Goal: Task Accomplishment & Management: Manage account settings

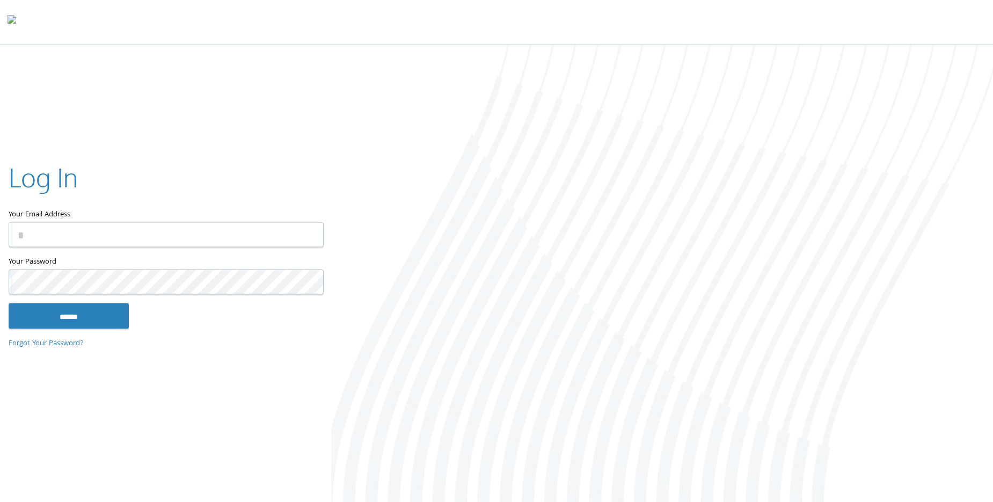
type input "**********"
click at [63, 324] on input "******" at bounding box center [69, 316] width 120 height 26
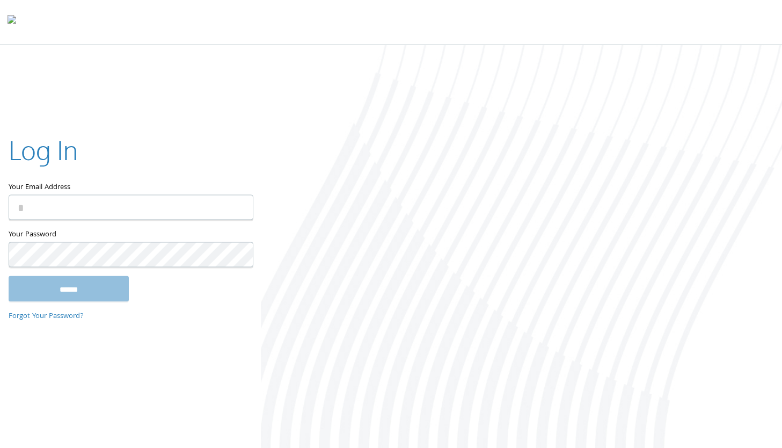
type input "**********"
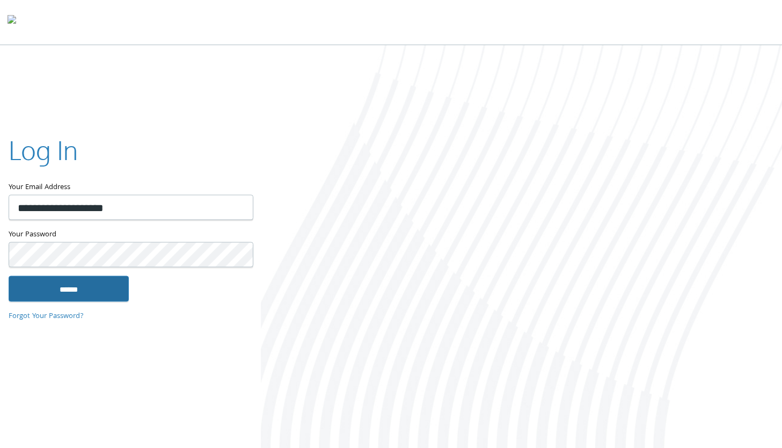
click at [89, 285] on input "******" at bounding box center [69, 289] width 120 height 26
